Goal: Task Accomplishment & Management: Manage account settings

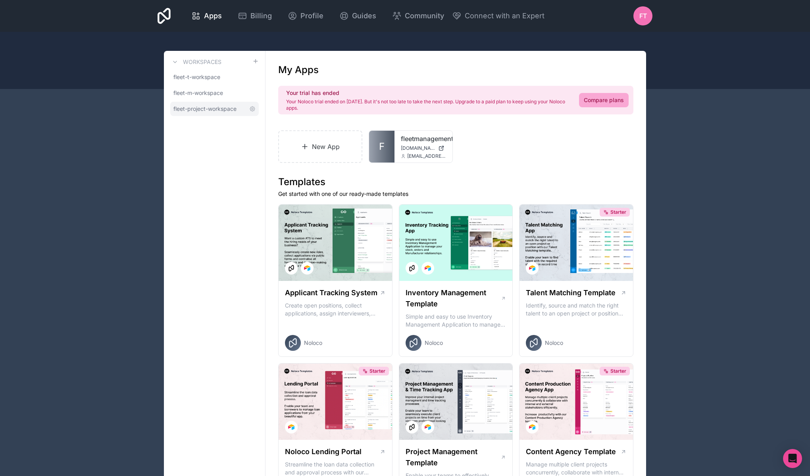
click at [208, 114] on link "fleet-project-workspace" at bounding box center [214, 109] width 89 height 14
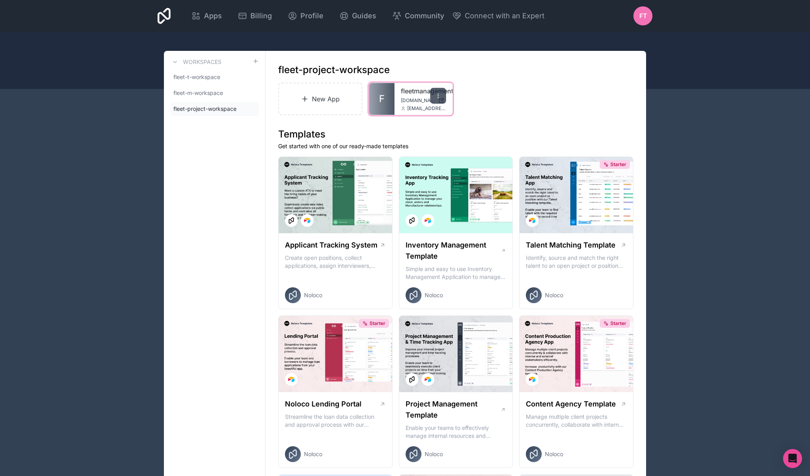
click at [439, 98] on icon at bounding box center [438, 95] width 6 height 6
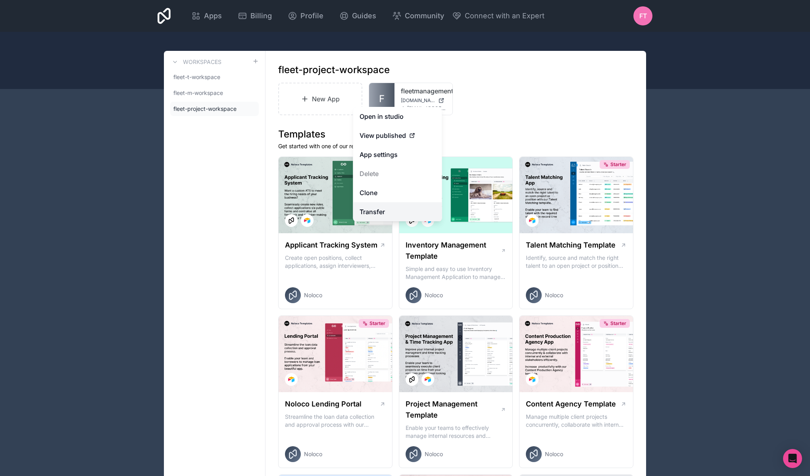
click at [392, 213] on link "Transfer" at bounding box center [397, 211] width 89 height 19
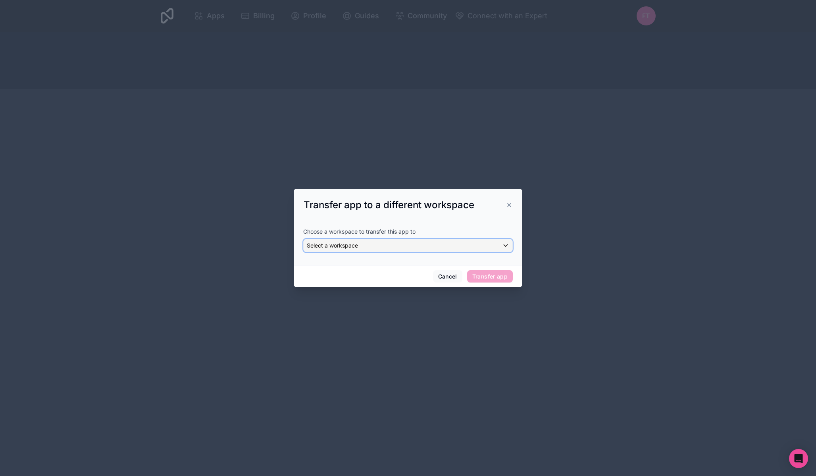
click at [402, 243] on div "Select a workspace" at bounding box center [408, 245] width 209 height 13
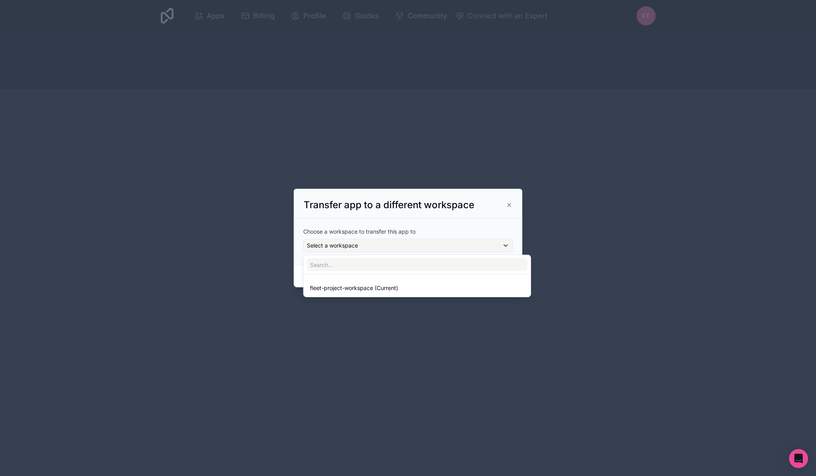
click at [509, 202] on div at bounding box center [408, 238] width 229 height 99
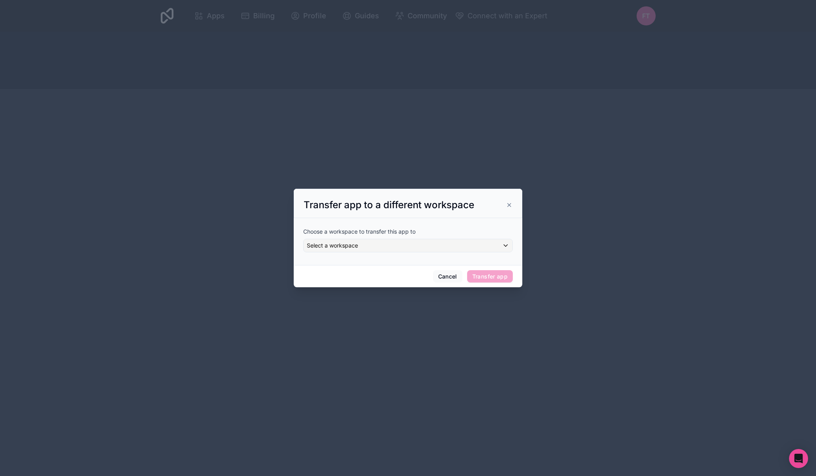
click at [509, 204] on icon at bounding box center [509, 205] width 6 height 6
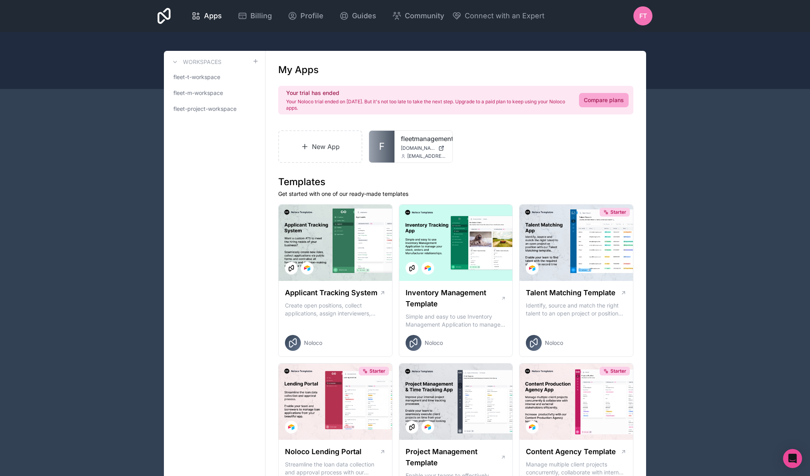
click at [651, 22] on div "FT" at bounding box center [643, 15] width 19 height 19
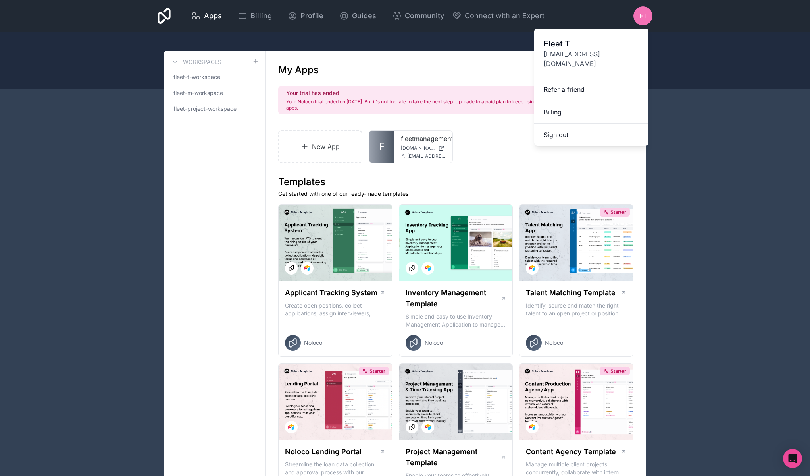
click at [606, 54] on span "[EMAIL_ADDRESS][DOMAIN_NAME]" at bounding box center [591, 58] width 95 height 19
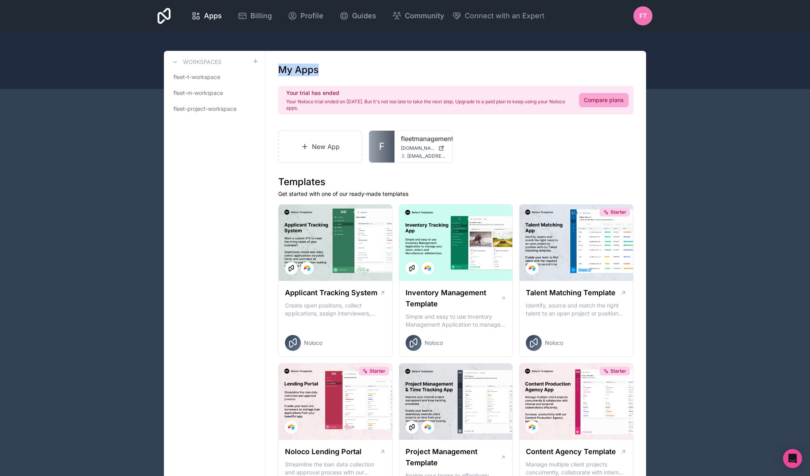
click at [647, 17] on div "FT" at bounding box center [643, 15] width 19 height 19
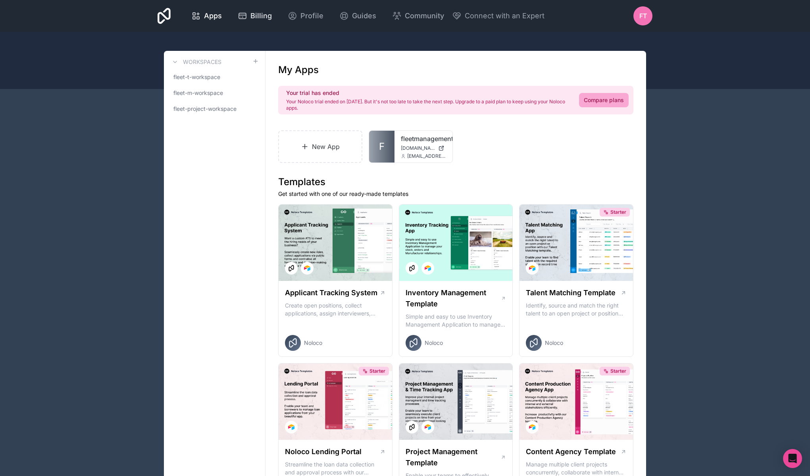
click at [264, 14] on span "Billing" at bounding box center [260, 15] width 21 height 11
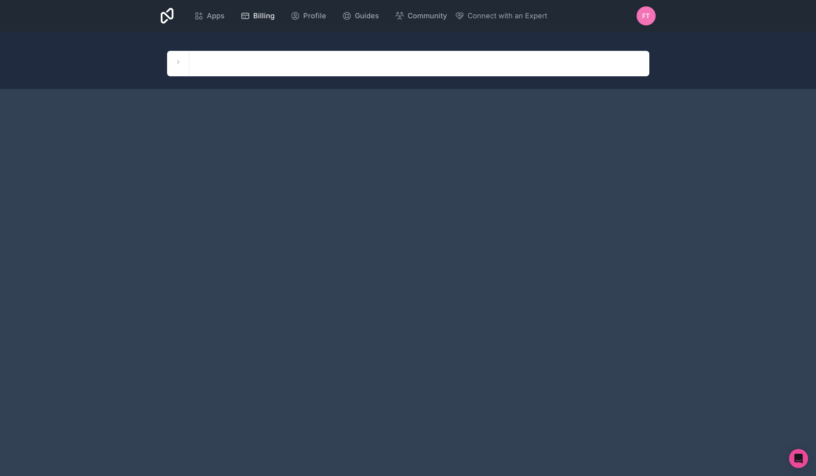
click at [255, 15] on span "Billing" at bounding box center [263, 15] width 21 height 11
click at [180, 62] on icon at bounding box center [178, 62] width 6 height 6
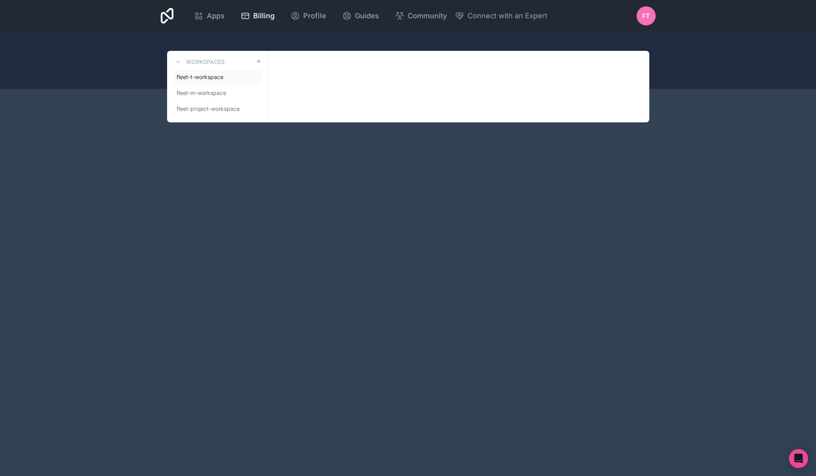
click at [166, 60] on div "Workspaces fleet-t-workspace fleet-m-workspace fleet-project-workspace" at bounding box center [408, 86] width 508 height 71
click at [184, 60] on link "Workspaces" at bounding box center [198, 62] width 51 height 10
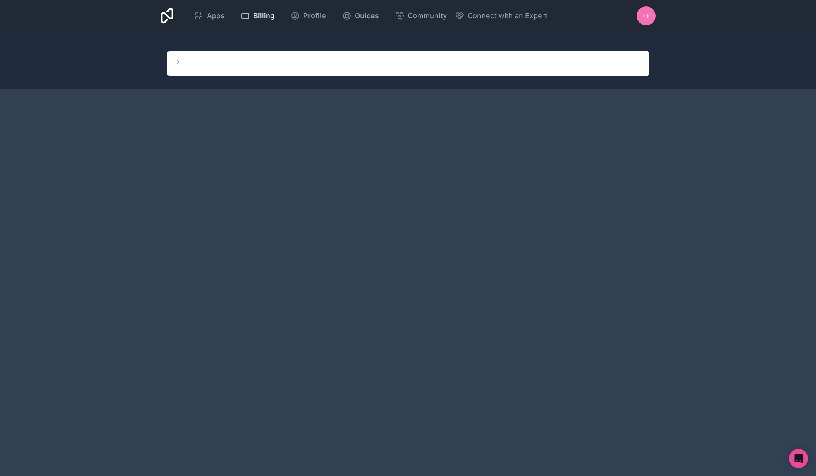
click at [256, 16] on span "Billing" at bounding box center [263, 15] width 21 height 11
click at [210, 17] on span "Apps" at bounding box center [216, 15] width 18 height 11
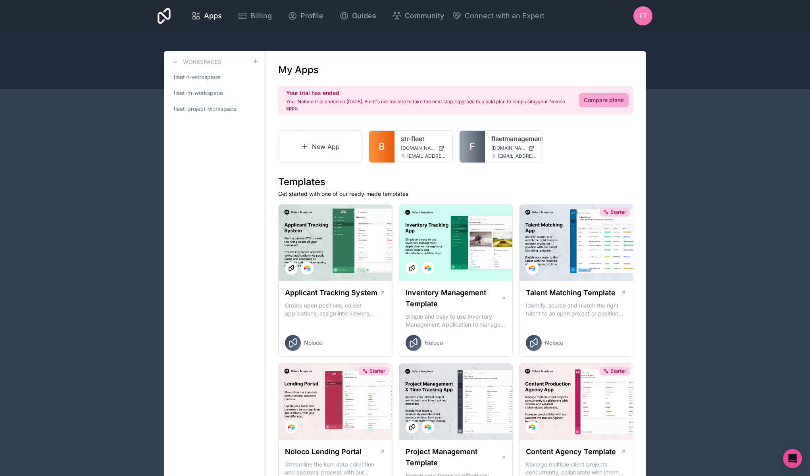
click at [597, 160] on div "New App B str-fleet [DOMAIN_NAME] [EMAIL_ADDRESS][DOMAIN_NAME] F fleetmanagemen…" at bounding box center [455, 146] width 355 height 33
click at [622, 145] on div "New App B str-fleet [DOMAIN_NAME] [EMAIL_ADDRESS][DOMAIN_NAME] F fleetmanagemen…" at bounding box center [455, 146] width 355 height 33
click at [639, 19] on div "FT" at bounding box center [643, 15] width 19 height 19
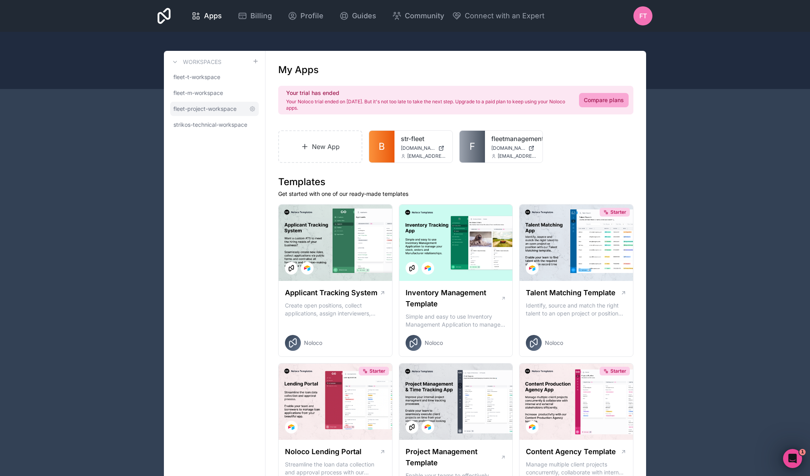
click at [210, 105] on span "fleet-project-workspace" at bounding box center [204, 109] width 63 height 8
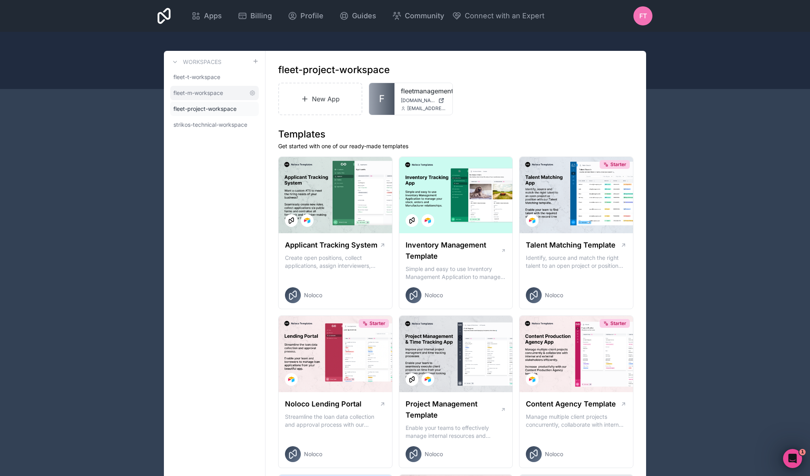
click at [204, 95] on span "fleet-m-workspace" at bounding box center [198, 93] width 50 height 8
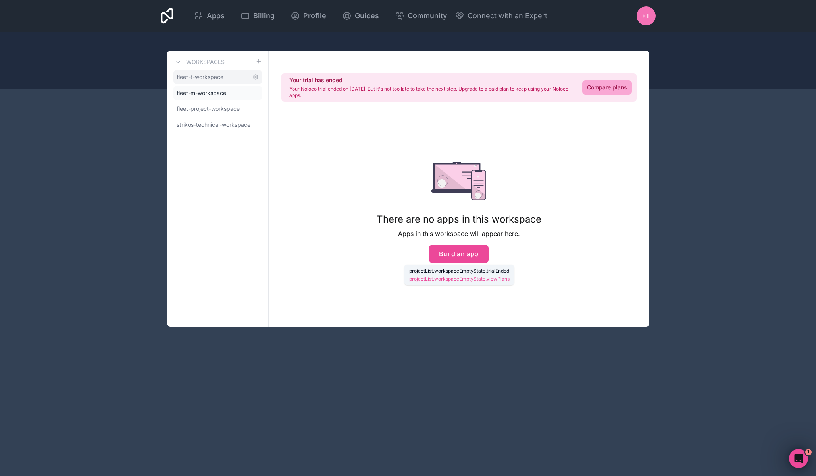
click at [203, 78] on span "fleet-t-workspace" at bounding box center [200, 77] width 47 height 8
click at [254, 76] on icon at bounding box center [255, 77] width 5 height 5
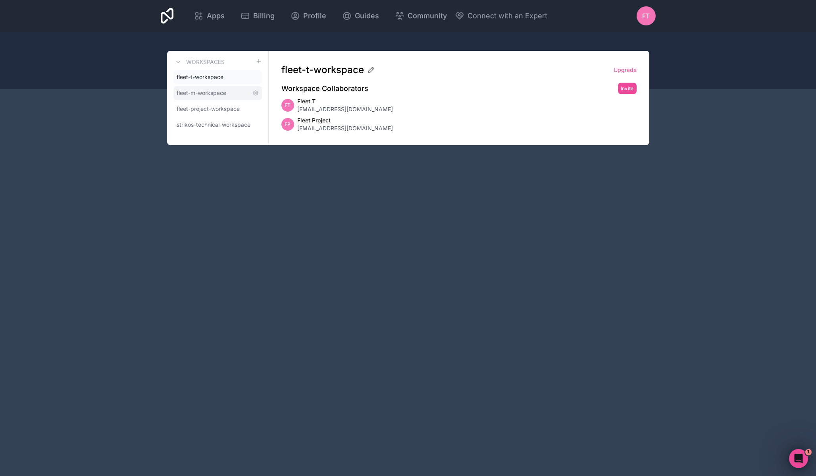
click at [204, 86] on link "fleet-m-workspace" at bounding box center [217, 93] width 89 height 14
click at [211, 102] on link "fleet-project-workspace" at bounding box center [217, 109] width 89 height 14
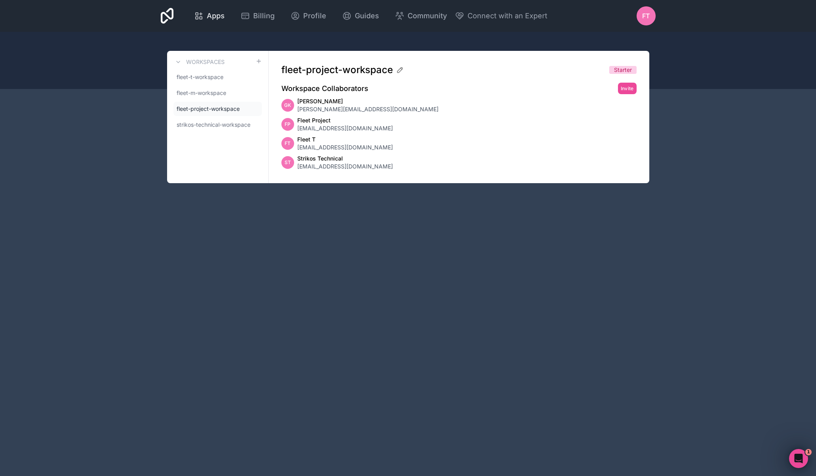
click at [216, 17] on span "Apps" at bounding box center [216, 15] width 18 height 11
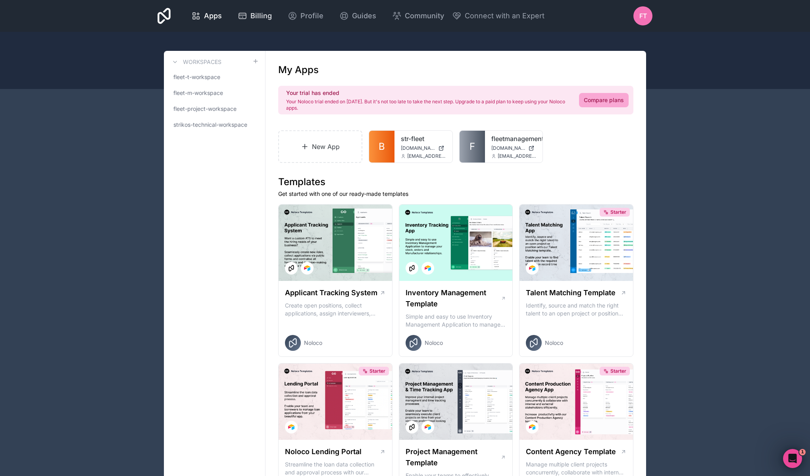
click at [247, 15] on icon at bounding box center [243, 16] width 10 height 10
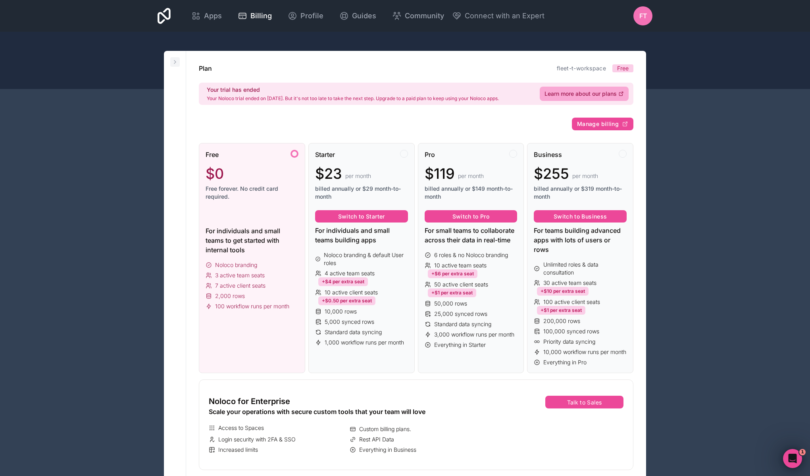
click at [179, 62] on button at bounding box center [175, 62] width 10 height 10
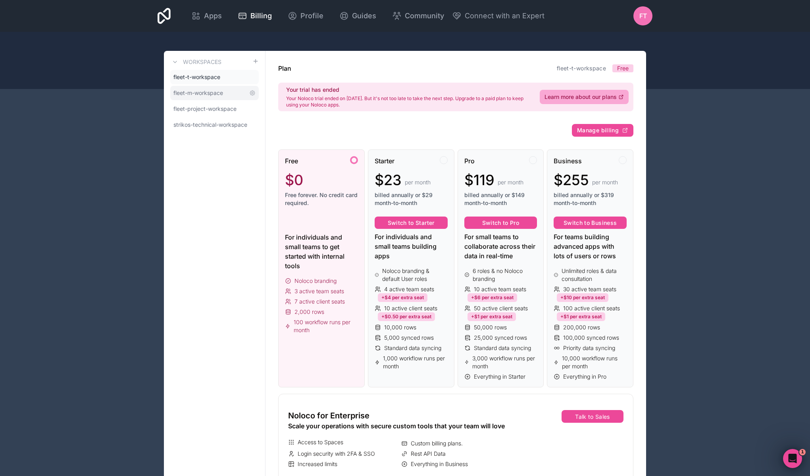
click at [198, 86] on link "fleet-m-workspace" at bounding box center [214, 93] width 89 height 14
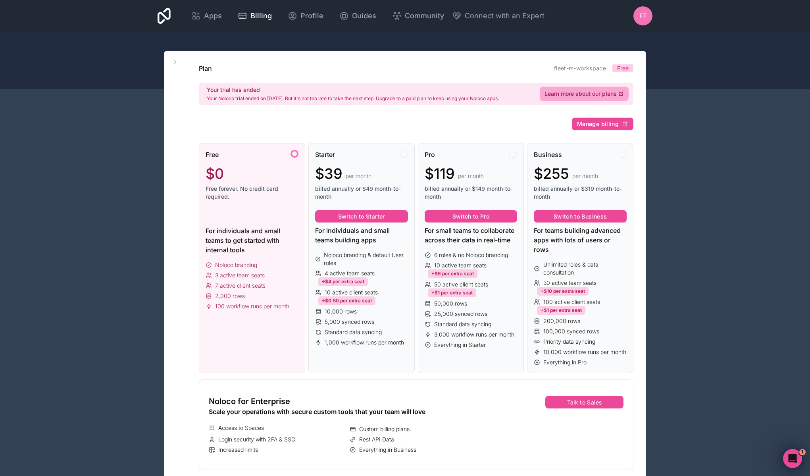
click at [179, 67] on div "Workspaces fleet-t-workspace fleet-m-workspace fleet-project-workspace strikos-…" at bounding box center [175, 462] width 22 height 822
click at [175, 58] on button at bounding box center [175, 62] width 10 height 10
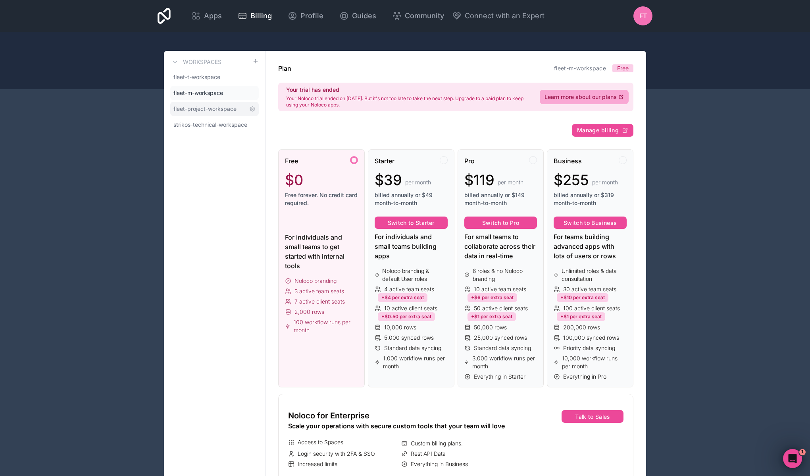
click at [189, 106] on span "fleet-project-workspace" at bounding box center [204, 109] width 63 height 8
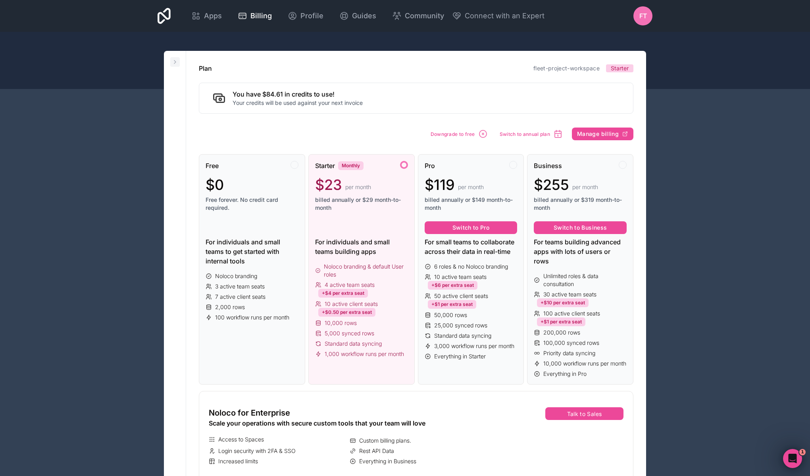
click at [175, 62] on icon at bounding box center [175, 61] width 2 height 3
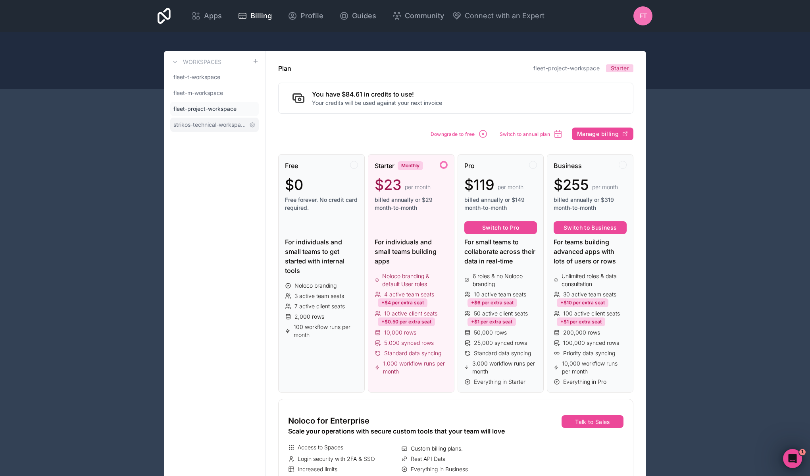
click at [209, 124] on span "strikos-technical-workspace" at bounding box center [209, 125] width 73 height 8
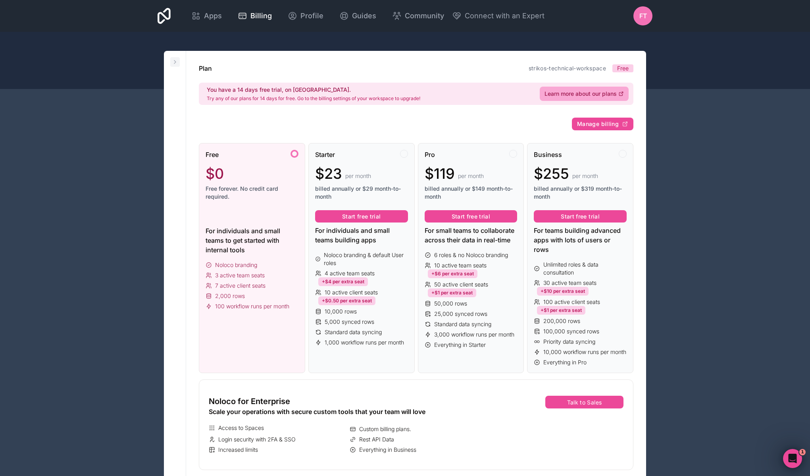
click at [175, 62] on icon at bounding box center [175, 62] width 6 height 6
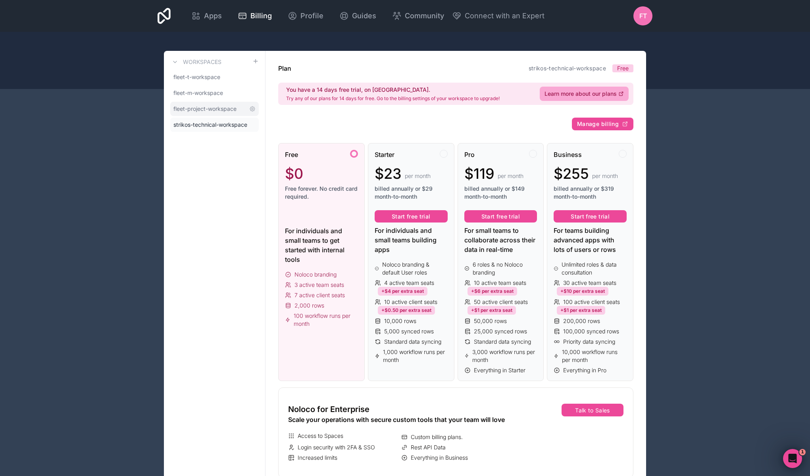
click at [207, 114] on link "fleet-project-workspace" at bounding box center [214, 109] width 89 height 14
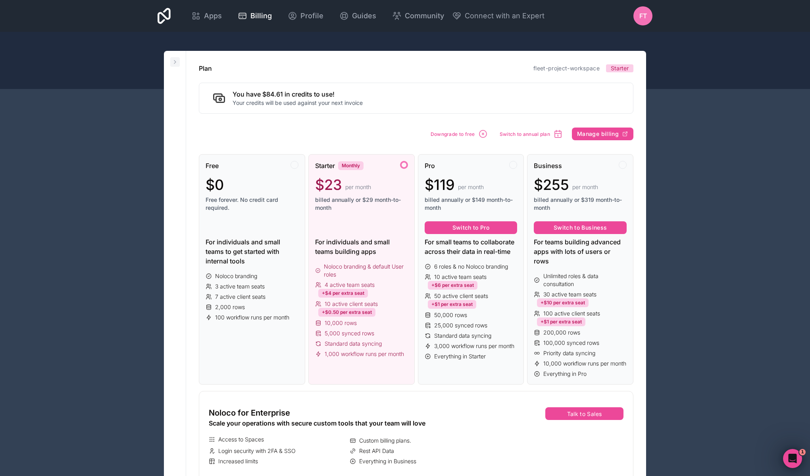
click at [174, 66] on button at bounding box center [175, 62] width 10 height 10
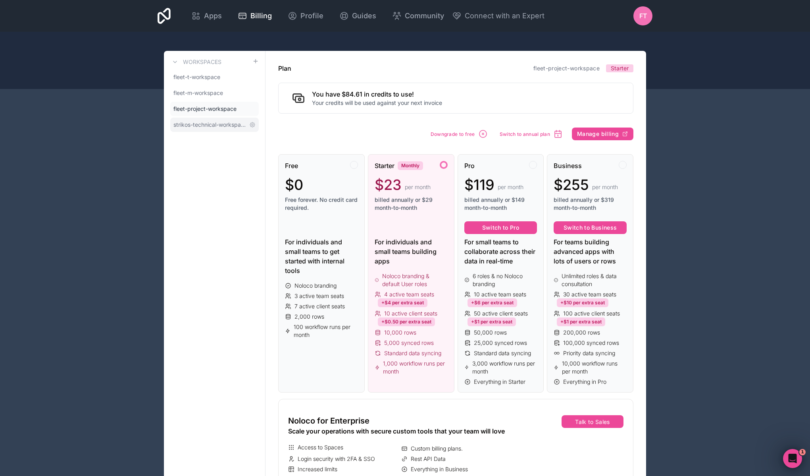
click at [206, 122] on span "strikos-technical-workspace" at bounding box center [209, 125] width 73 height 8
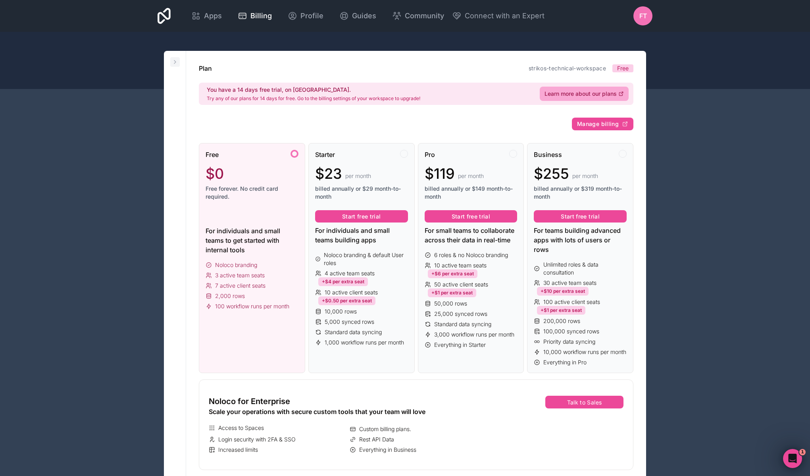
click at [173, 61] on icon at bounding box center [175, 62] width 6 height 6
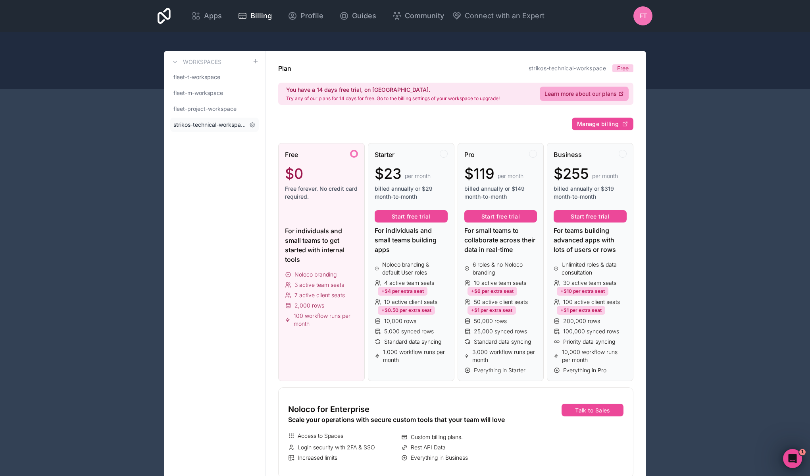
click at [213, 123] on span "strikos-technical-workspace" at bounding box center [209, 125] width 73 height 8
click at [225, 108] on span "fleet-project-workspace" at bounding box center [204, 109] width 63 height 8
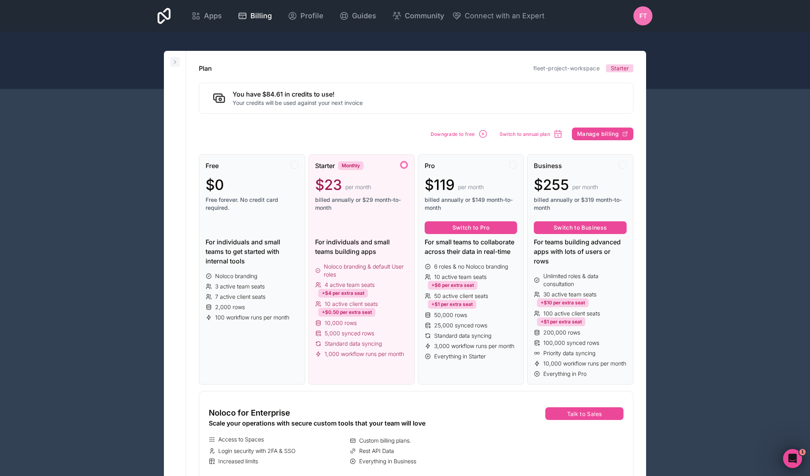
click at [175, 62] on icon at bounding box center [175, 61] width 2 height 3
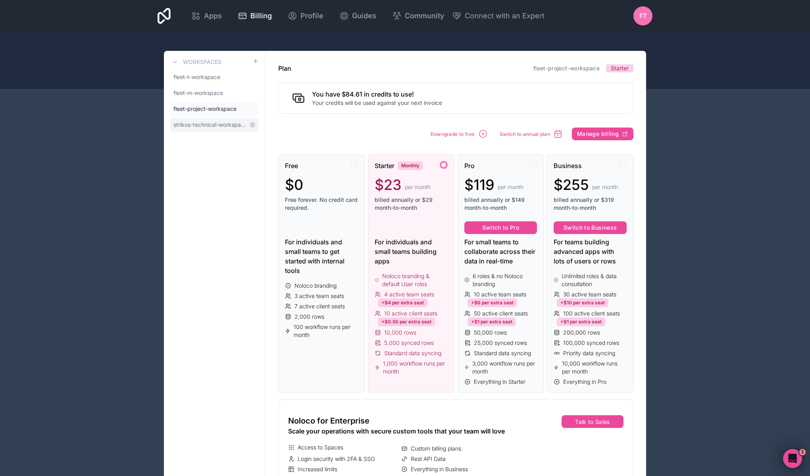
click at [198, 124] on span "strikos-technical-workspace" at bounding box center [209, 125] width 73 height 8
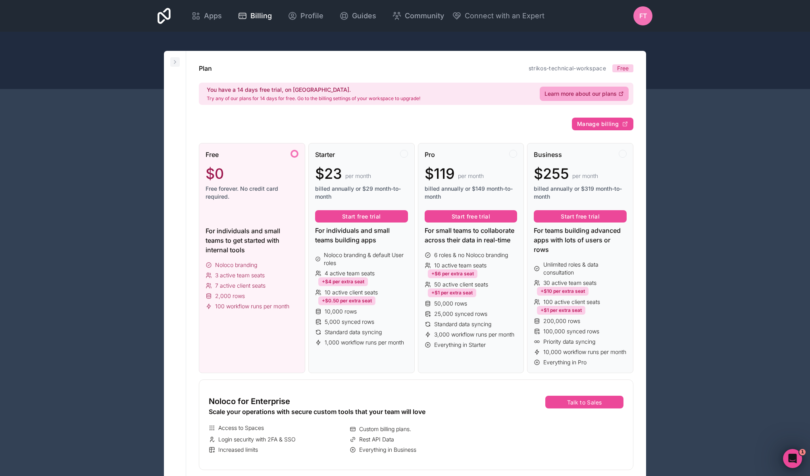
click at [175, 62] on icon at bounding box center [175, 62] width 6 height 6
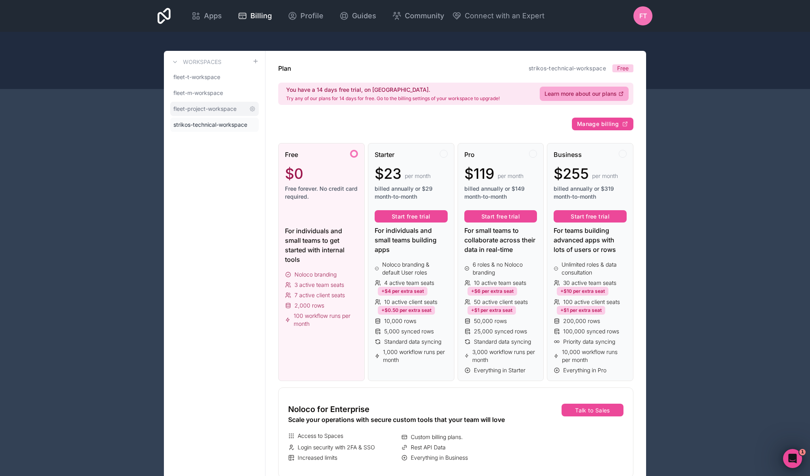
click at [228, 109] on span "fleet-project-workspace" at bounding box center [204, 109] width 63 height 8
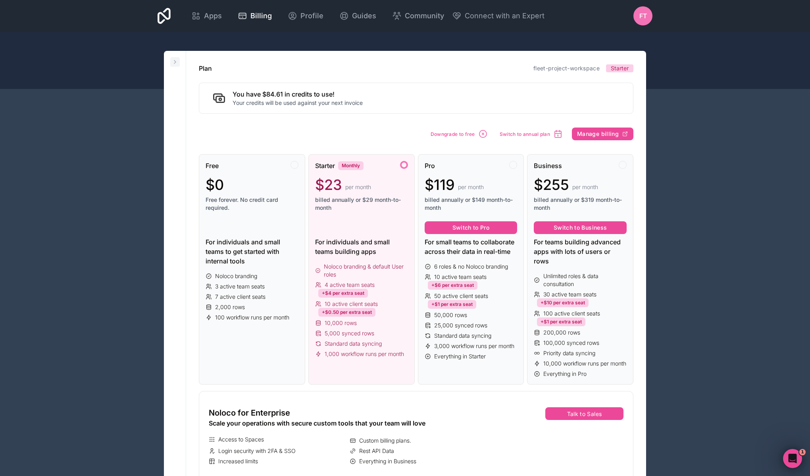
click at [175, 64] on icon at bounding box center [175, 62] width 6 height 6
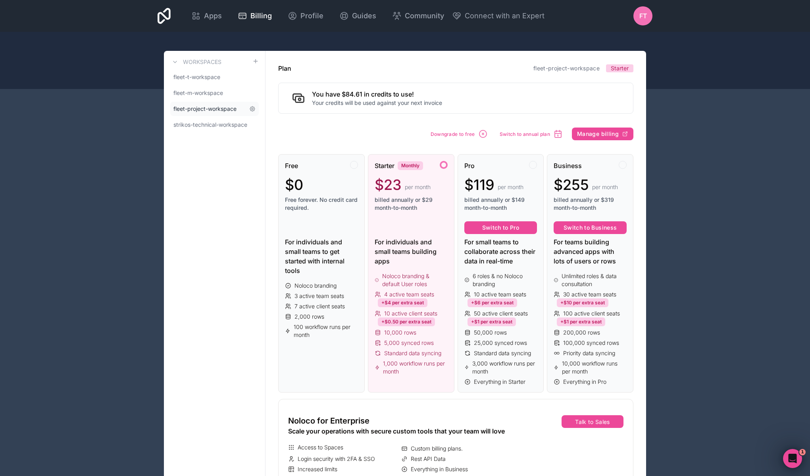
click at [190, 108] on span "fleet-project-workspace" at bounding box center [204, 109] width 63 height 8
click at [208, 123] on span "strikos-technical-workspace" at bounding box center [209, 125] width 73 height 8
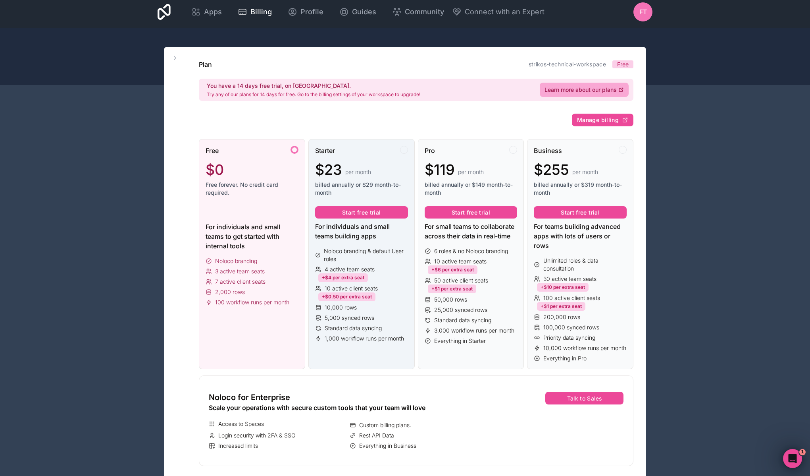
scroll to position [5, 0]
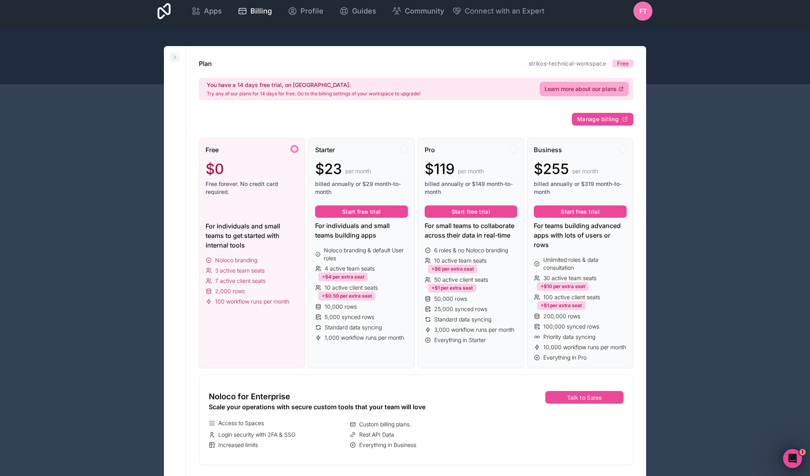
click at [175, 56] on icon at bounding box center [175, 57] width 2 height 3
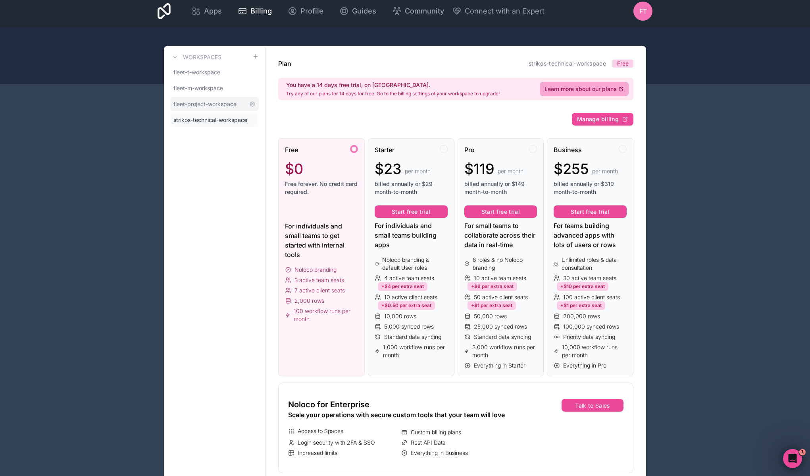
click at [196, 106] on span "fleet-project-workspace" at bounding box center [204, 104] width 63 height 8
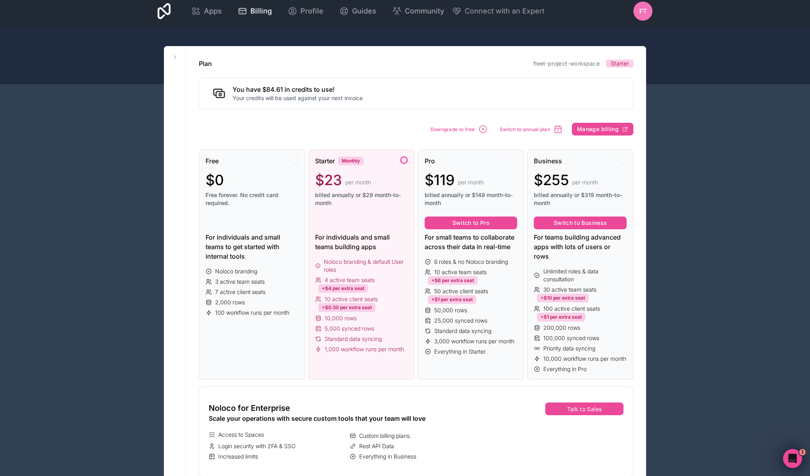
click at [172, 57] on icon at bounding box center [175, 57] width 6 height 6
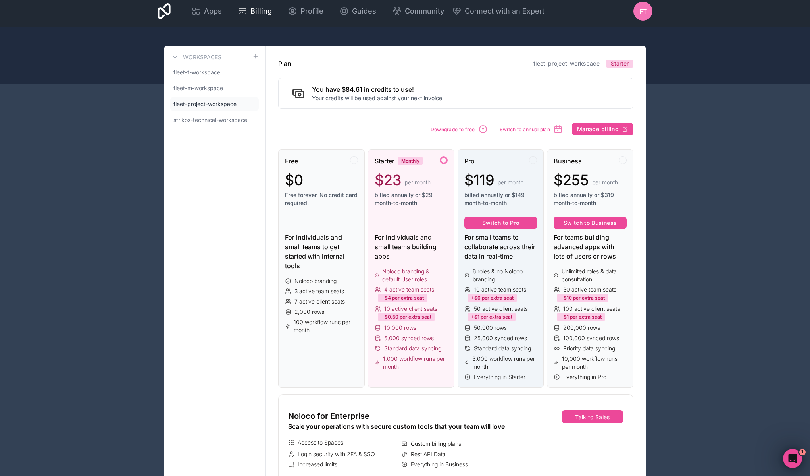
click at [535, 160] on div at bounding box center [533, 160] width 8 height 8
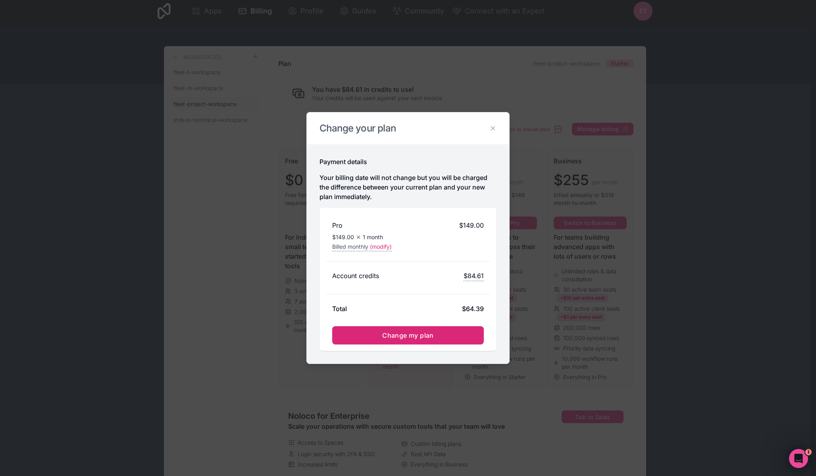
click at [437, 333] on button "Change my plan" at bounding box center [408, 335] width 152 height 18
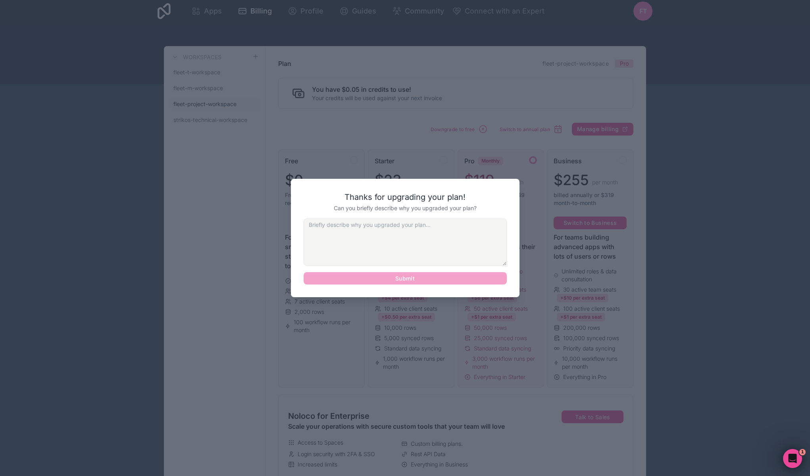
click at [391, 234] on textarea at bounding box center [405, 241] width 203 height 47
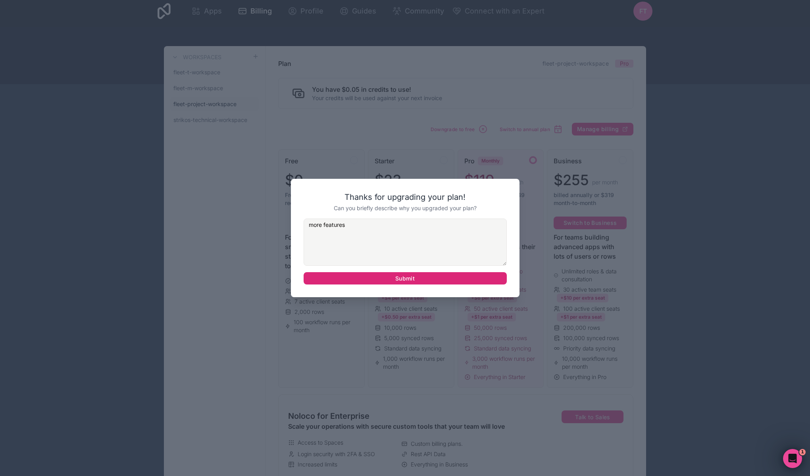
type textarea "more features"
click at [410, 281] on button "Submit" at bounding box center [405, 278] width 203 height 13
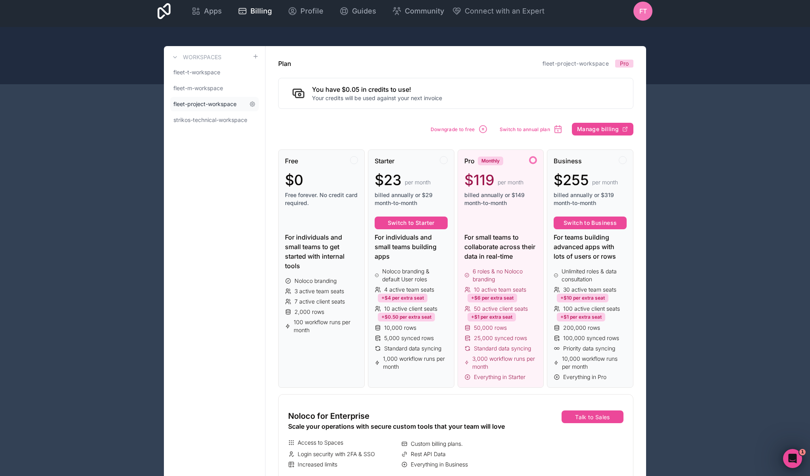
click at [209, 103] on span "fleet-project-workspace" at bounding box center [204, 104] width 63 height 8
click at [207, 9] on span "Apps" at bounding box center [213, 11] width 18 height 11
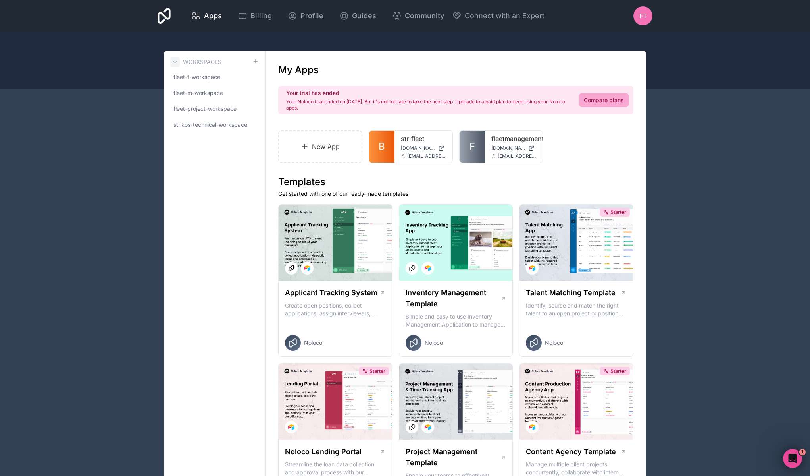
click at [177, 61] on icon at bounding box center [175, 62] width 6 height 6
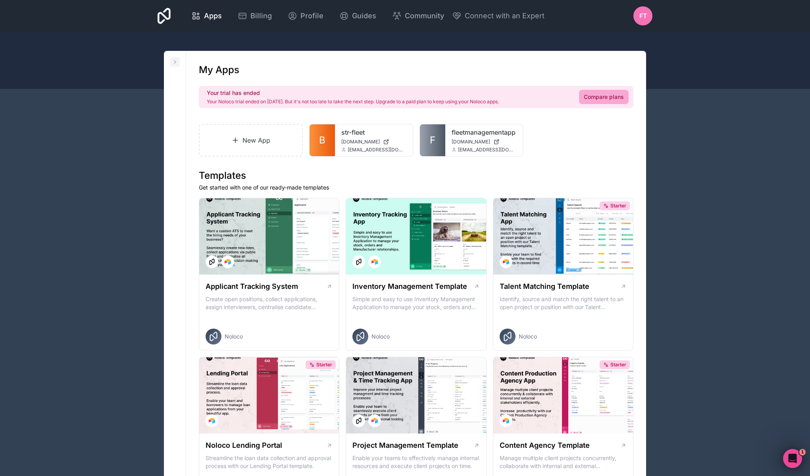
click at [175, 62] on icon at bounding box center [175, 61] width 2 height 3
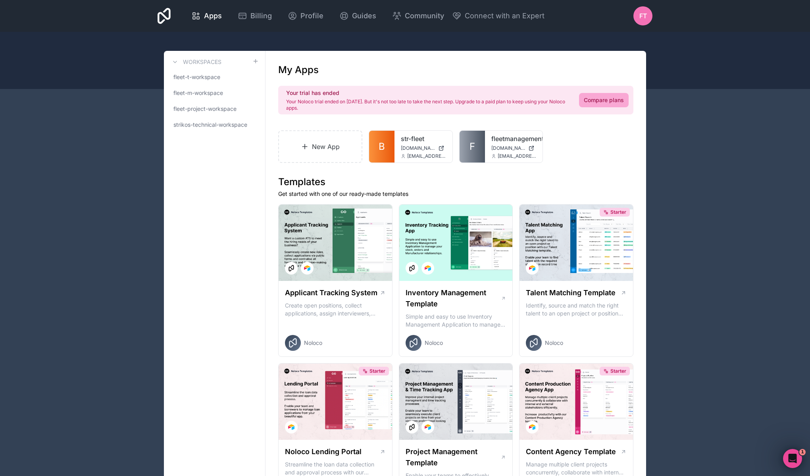
click at [212, 129] on link "strikos-technical-workspace" at bounding box center [214, 125] width 89 height 14
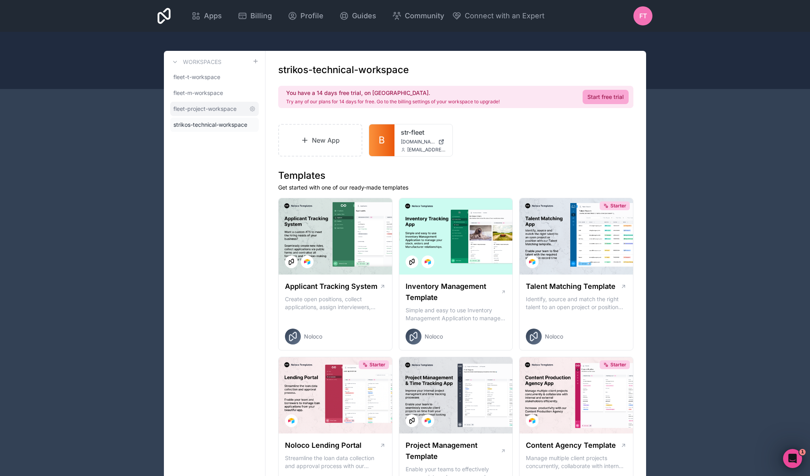
click at [202, 106] on span "fleet-project-workspace" at bounding box center [204, 109] width 63 height 8
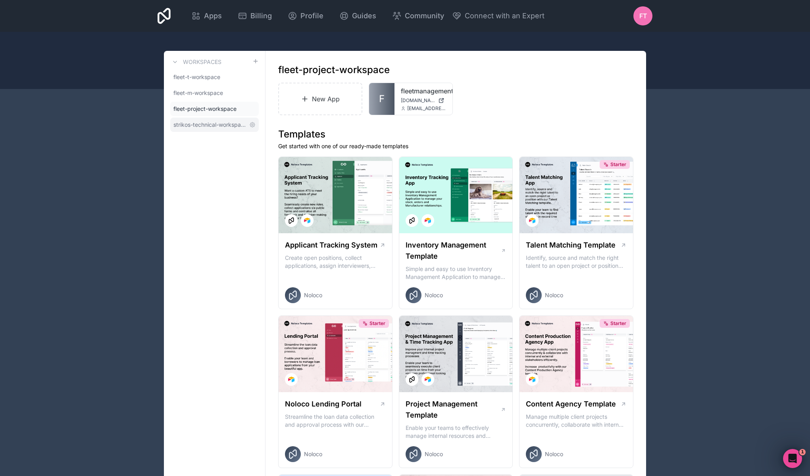
click at [225, 122] on span "strikos-technical-workspace" at bounding box center [209, 125] width 73 height 8
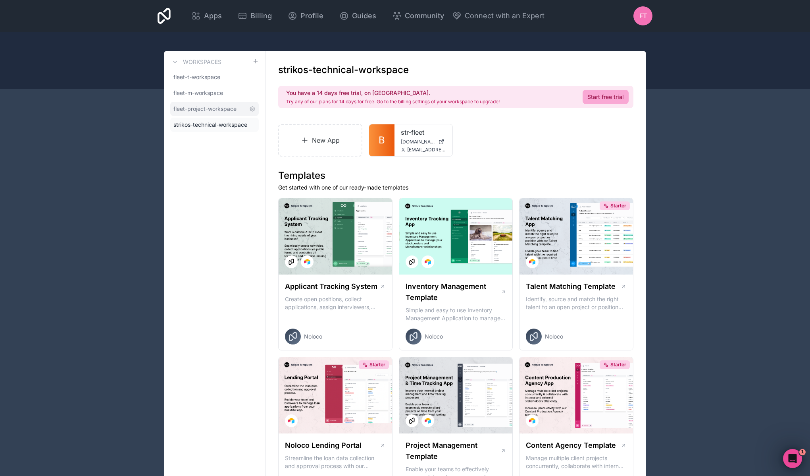
click at [218, 108] on span "fleet-project-workspace" at bounding box center [204, 109] width 63 height 8
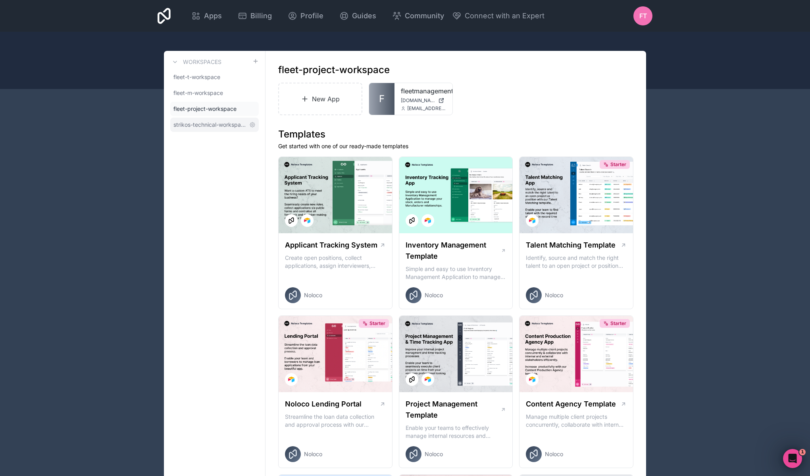
click at [221, 125] on span "strikos-technical-workspace" at bounding box center [209, 125] width 73 height 8
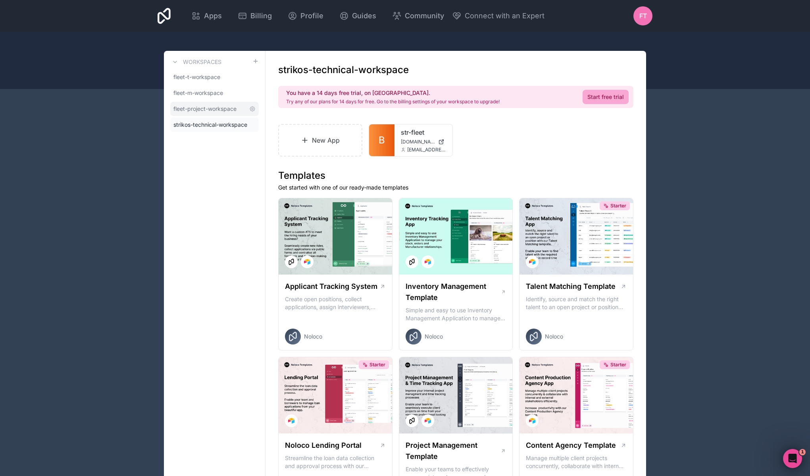
click at [218, 111] on span "fleet-project-workspace" at bounding box center [204, 109] width 63 height 8
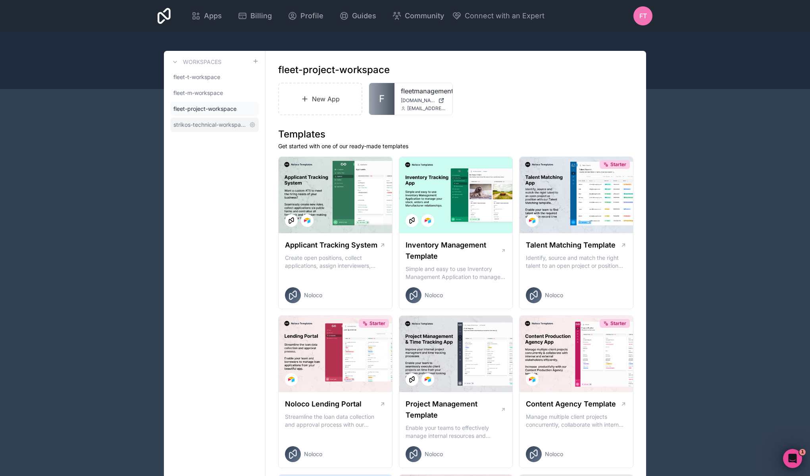
click at [196, 127] on span "strikos-technical-workspace" at bounding box center [209, 125] width 73 height 8
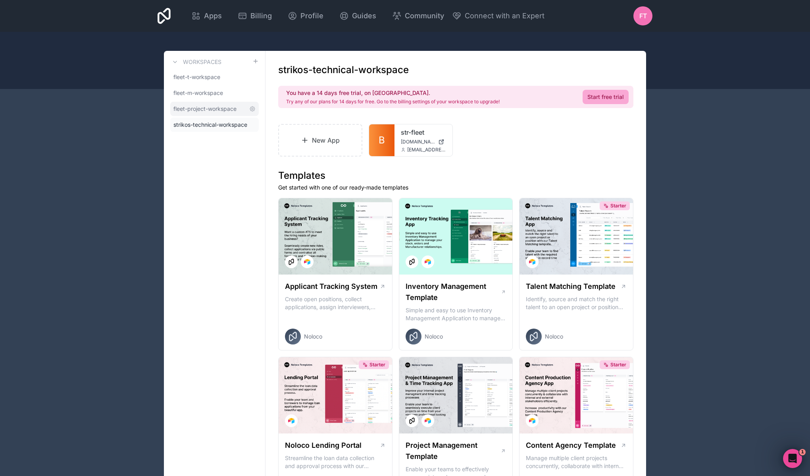
click at [213, 109] on span "fleet-project-workspace" at bounding box center [204, 109] width 63 height 8
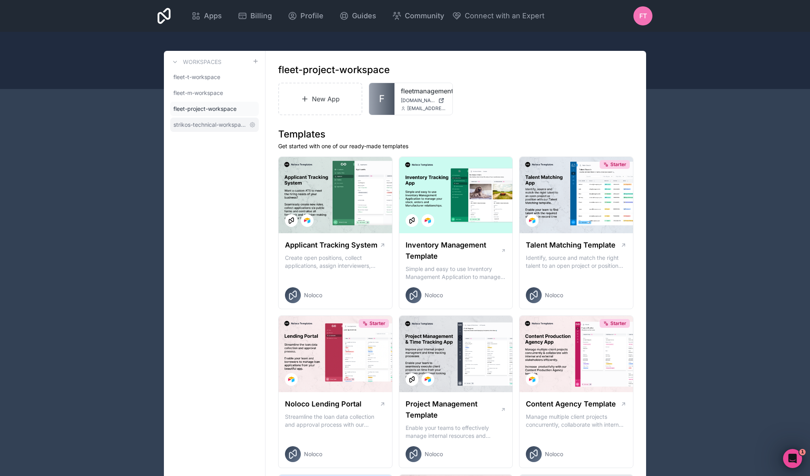
click at [217, 123] on span "strikos-technical-workspace" at bounding box center [209, 125] width 73 height 8
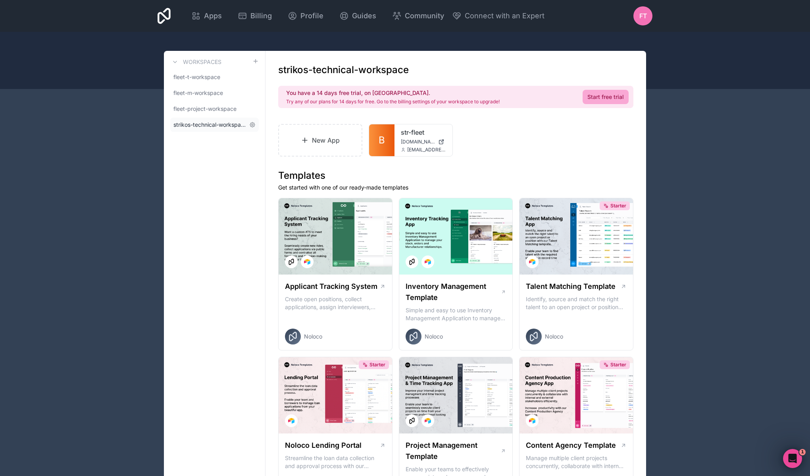
click at [202, 124] on span "strikos-technical-workspace" at bounding box center [209, 125] width 73 height 8
click at [203, 109] on span "fleet-project-workspace" at bounding box center [204, 109] width 63 height 8
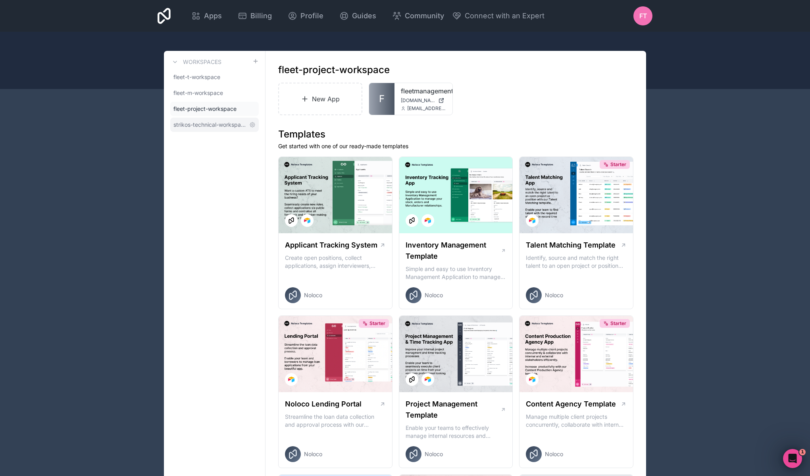
click at [203, 126] on span "strikos-technical-workspace" at bounding box center [209, 125] width 73 height 8
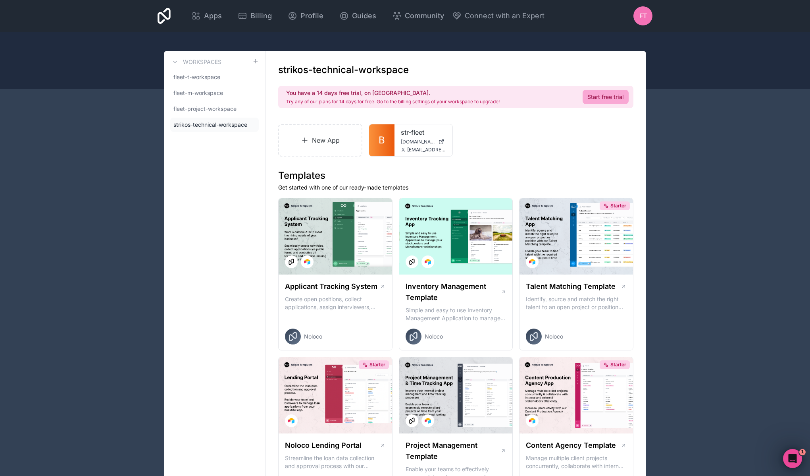
click at [584, 148] on div "New App B str-fleet str-fleet.noloco.co fleet@strpower.group" at bounding box center [455, 140] width 355 height 33
